Goal: Check status: Check status

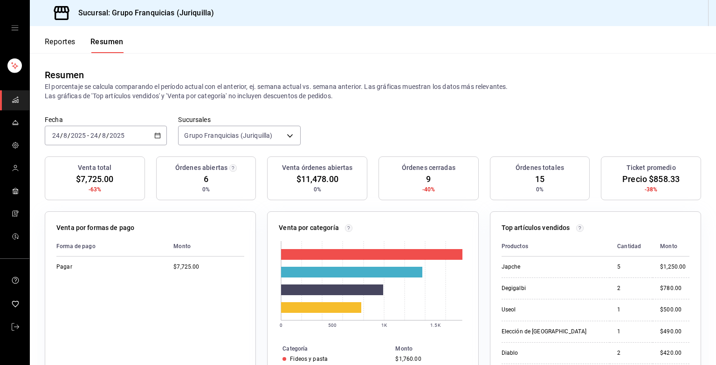
click at [146, 142] on div "2025-08-24 24 / 8 / 2025 - 2025-08-24 24 / 8 / 2025" at bounding box center [106, 136] width 122 height 20
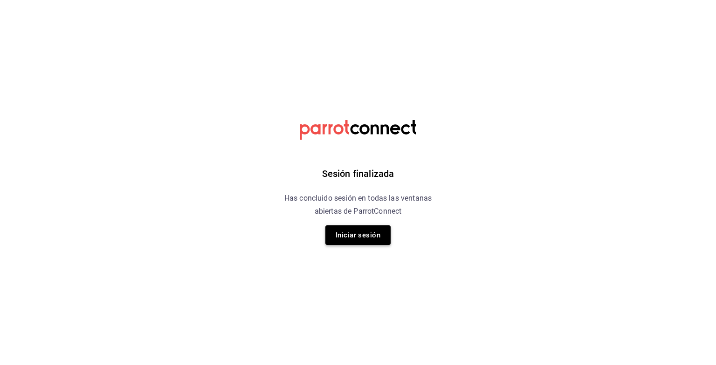
click at [377, 235] on button "Iniciar sesión" at bounding box center [357, 236] width 65 height 20
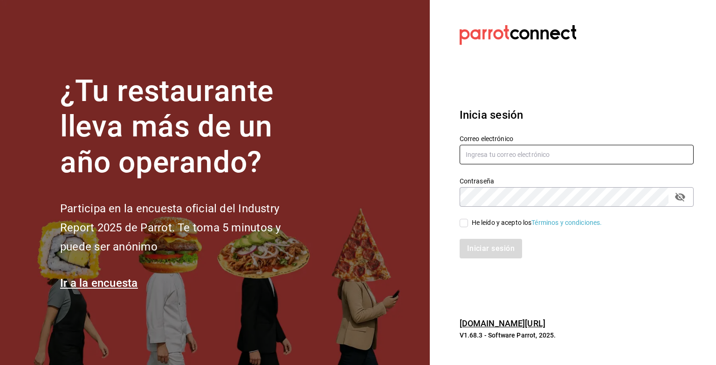
type input "grupofranquicias@juriquilla.com"
click at [460, 224] on input "He leído y acepto los Términos y condiciones." at bounding box center [463, 223] width 8 height 8
checkbox input "true"
click at [485, 253] on button "Iniciar sesión" at bounding box center [490, 249] width 63 height 20
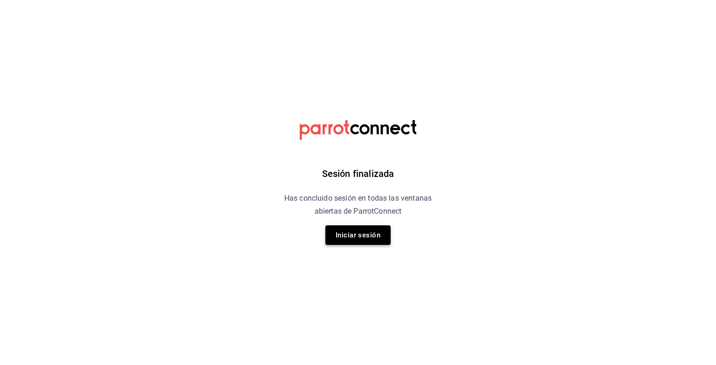
click at [368, 233] on button "Iniciar sesión" at bounding box center [357, 236] width 65 height 20
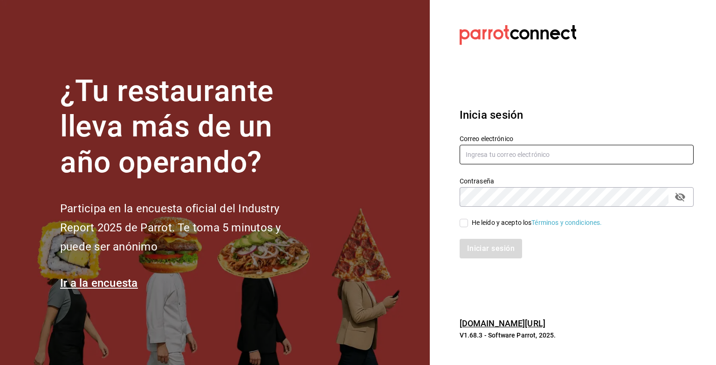
type input "grupofranquicias@juriquilla.com"
click at [463, 220] on input "He leído y acepto los Términos y condiciones." at bounding box center [463, 223] width 8 height 8
checkbox input "true"
click at [471, 255] on button "Iniciar sesión" at bounding box center [490, 249] width 63 height 20
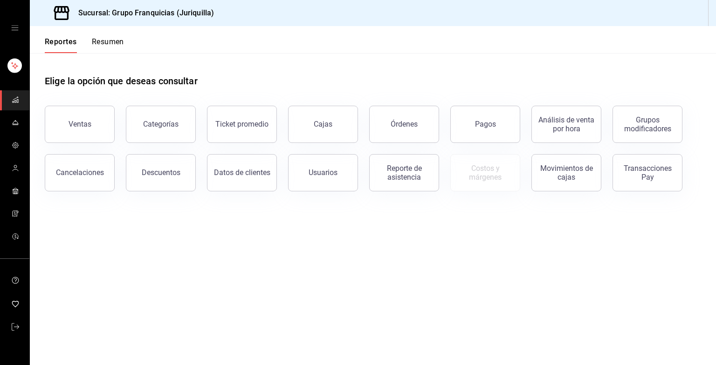
click at [97, 47] on button "Resumen" at bounding box center [108, 45] width 32 height 16
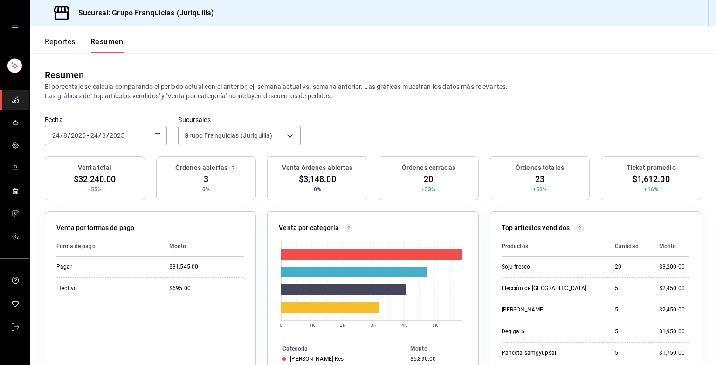
click at [63, 46] on font "Reportes" at bounding box center [60, 41] width 31 height 9
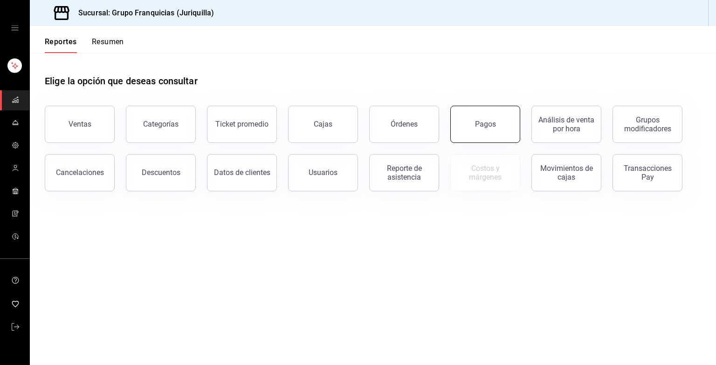
click at [474, 137] on button "Pagos" at bounding box center [485, 124] width 70 height 37
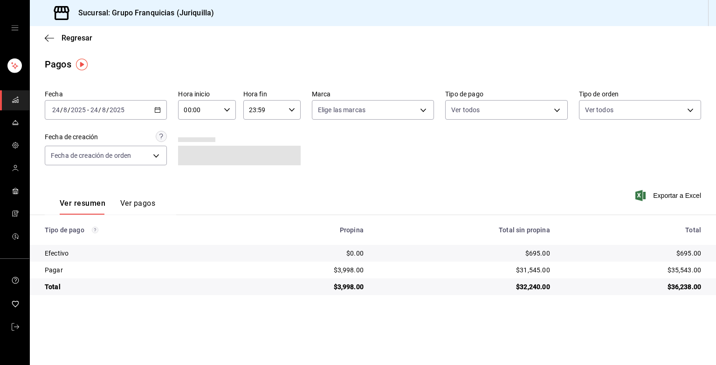
click at [131, 200] on button "Ver pagos" at bounding box center [137, 207] width 35 height 16
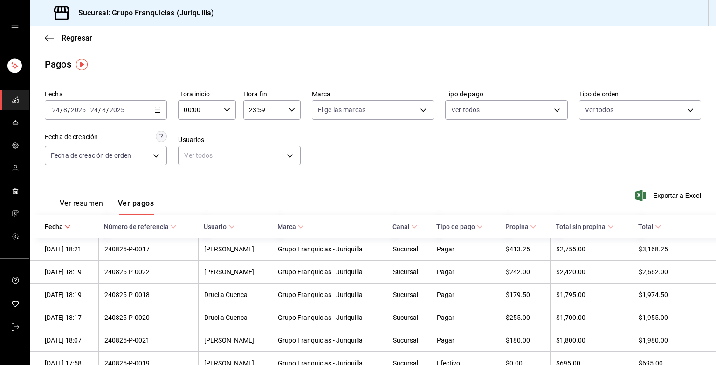
click at [55, 31] on div "Regresar" at bounding box center [373, 38] width 686 height 24
click at [68, 39] on span "Regresar" at bounding box center [77, 38] width 31 height 9
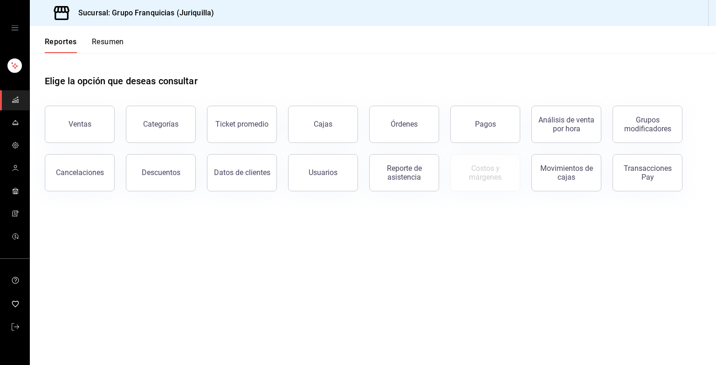
click at [109, 48] on button "Resumen" at bounding box center [108, 45] width 32 height 16
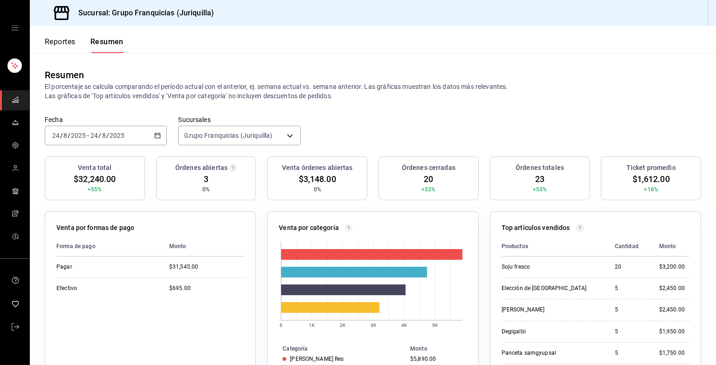
click at [134, 143] on div "[DATE] [DATE] - [DATE] [DATE]" at bounding box center [106, 136] width 122 height 20
click at [90, 229] on span "Mes actual" at bounding box center [89, 227] width 72 height 10
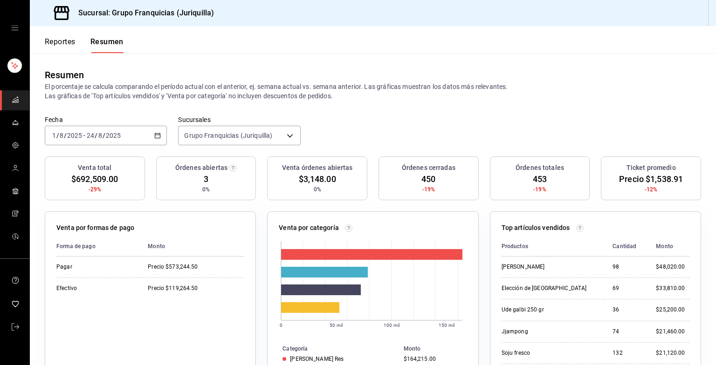
click at [105, 136] on input "2025" at bounding box center [113, 135] width 16 height 7
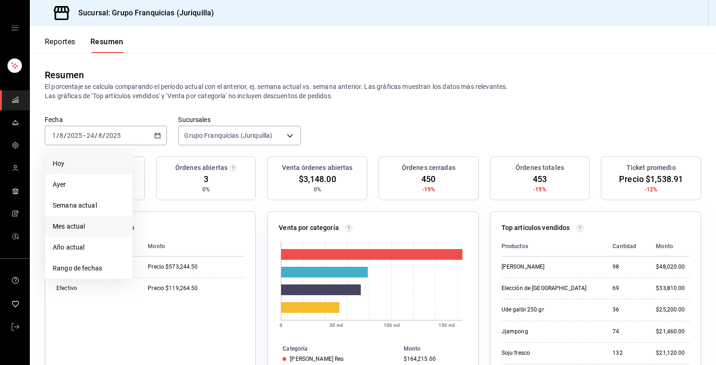
click at [68, 169] on li "Hoy" at bounding box center [88, 163] width 87 height 21
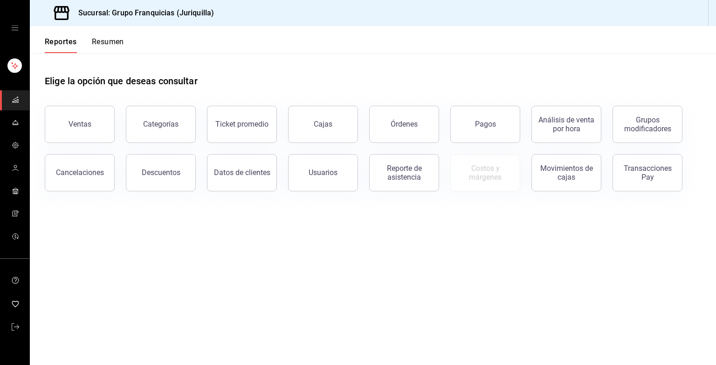
click at [110, 48] on button "Resumen" at bounding box center [108, 45] width 32 height 16
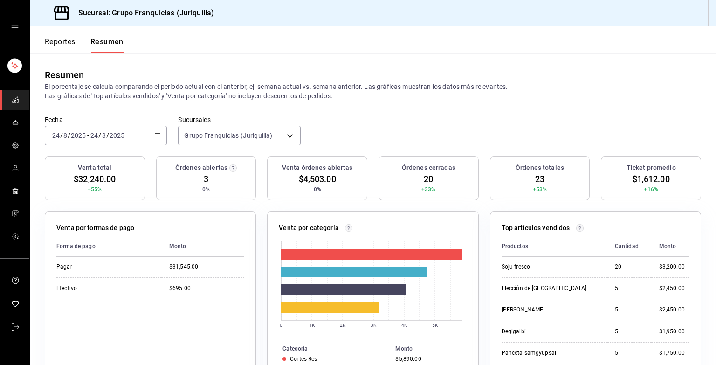
click at [111, 141] on div "[DATE] [DATE] - [DATE] [DATE]" at bounding box center [106, 136] width 122 height 20
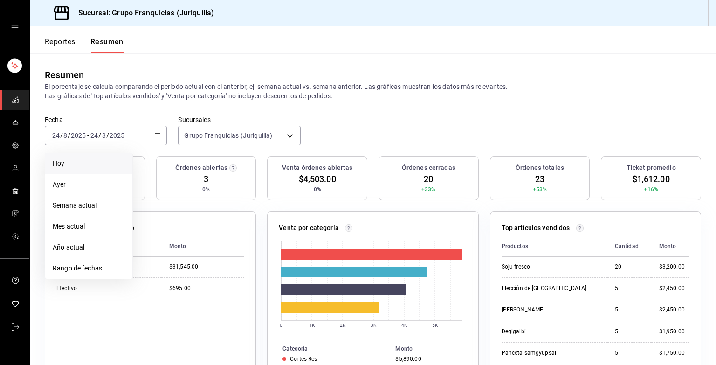
click at [76, 168] on span "Hoy" at bounding box center [89, 164] width 72 height 10
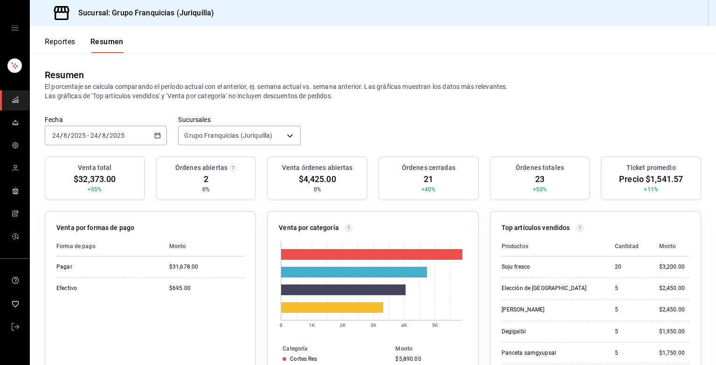
click at [137, 142] on div "[DATE] [DATE] - [DATE] [DATE]" at bounding box center [106, 136] width 122 height 20
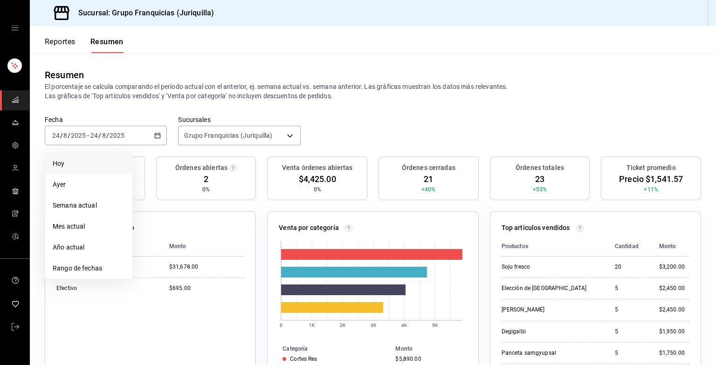
click at [74, 156] on li "Hoy" at bounding box center [88, 163] width 87 height 21
